Goal: Task Accomplishment & Management: Use online tool/utility

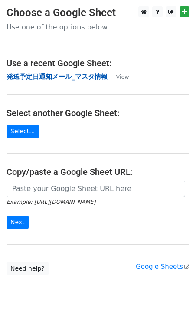
click at [47, 75] on strong "発送予定日通知メール_マスタ情報" at bounding box center [56, 77] width 101 height 8
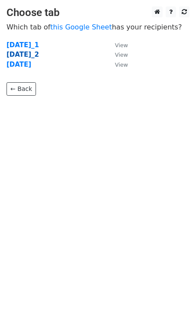
click at [39, 55] on strong "2025年8月_2" at bounding box center [22, 55] width 32 height 8
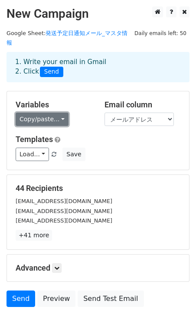
click at [52, 113] on link "Copy/paste..." at bounding box center [42, 119] width 53 height 13
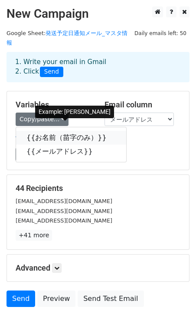
click at [45, 131] on link "{{お名前（苗字のみ）}}" at bounding box center [71, 138] width 110 height 14
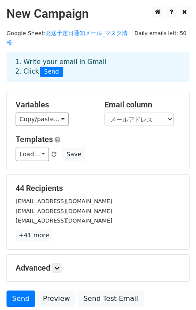
scroll to position [61, 0]
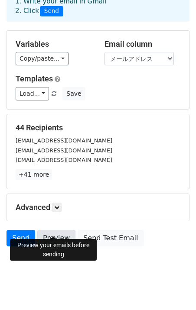
click at [64, 230] on link "Preview" at bounding box center [56, 238] width 38 height 16
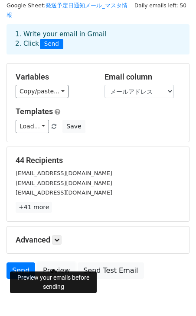
scroll to position [54, 0]
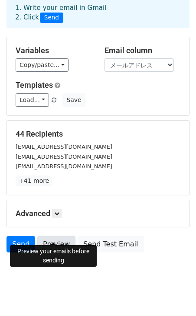
click at [53, 239] on link "Preview" at bounding box center [56, 244] width 38 height 16
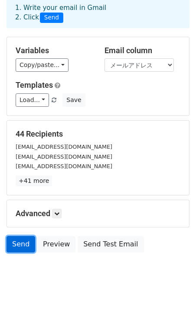
click at [16, 236] on link "Send" at bounding box center [20, 244] width 29 height 16
